Goal: Information Seeking & Learning: Find specific fact

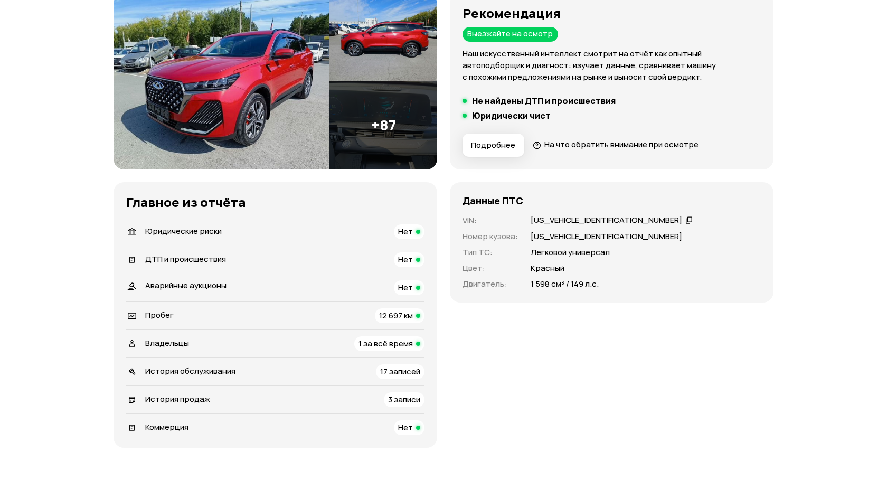
scroll to position [149, 0]
click at [565, 283] on p "1 598 см³ / 149 л.с." at bounding box center [565, 284] width 68 height 12
drag, startPoint x: 570, startPoint y: 283, endPoint x: 530, endPoint y: 283, distance: 39.6
click at [530, 283] on div "VIN : [US_VEHICLE_IDENTIFICATION_NUMBER]   Номер кузова : [US_VEHICLE_IDENTIFIC…" at bounding box center [612, 251] width 298 height 75
copy p "1 598 см³ / 149 л.с."
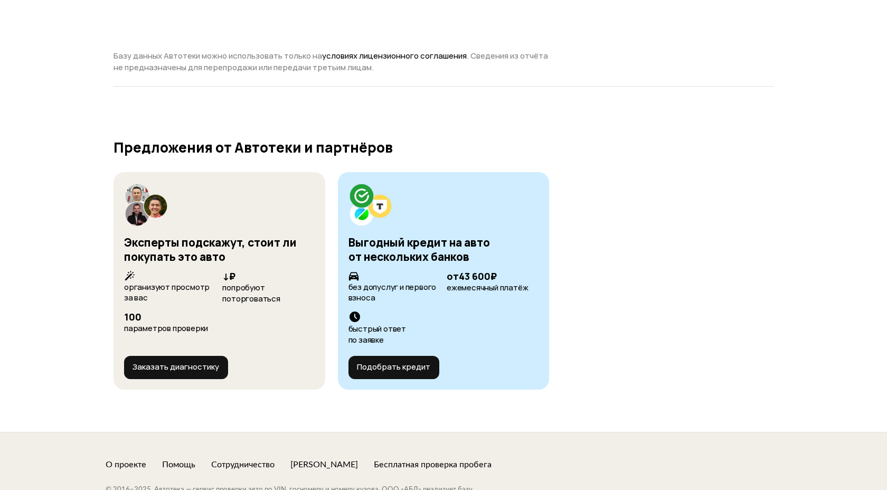
scroll to position [3643, 0]
